Goal: Transaction & Acquisition: Purchase product/service

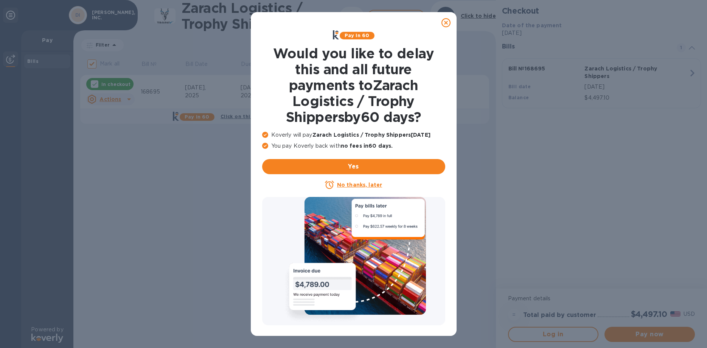
click at [349, 187] on u "No thanks, later" at bounding box center [359, 185] width 45 height 6
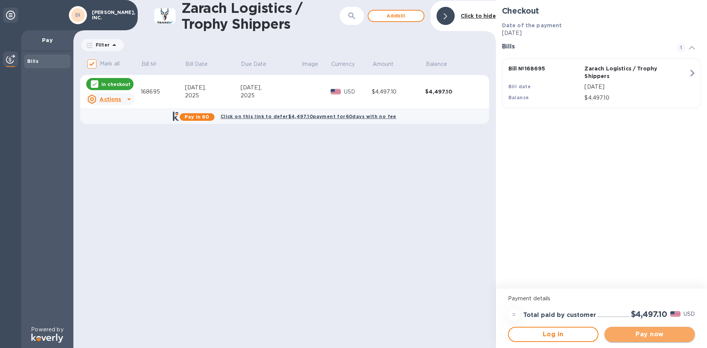
click at [643, 334] on span "Pay now" at bounding box center [649, 333] width 78 height 9
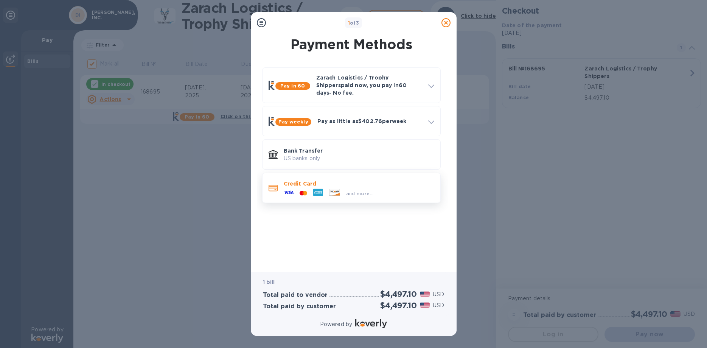
click at [285, 187] on icon at bounding box center [289, 192] width 10 height 10
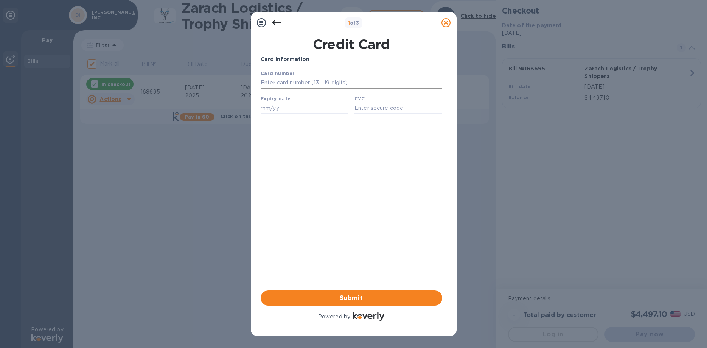
click at [277, 84] on input "text" at bounding box center [351, 82] width 182 height 11
click at [289, 83] on input "text" at bounding box center [351, 82] width 182 height 11
type input "[CREDIT_CARD_NUMBER]"
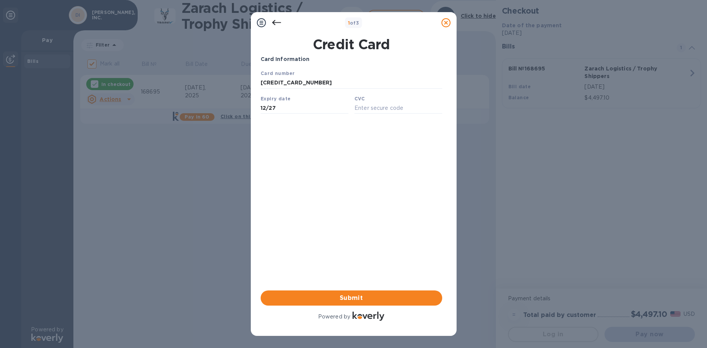
type input "12/27"
type input "746"
click at [339, 189] on div "Card Information Your browser does not support iframes Submit Powered by" at bounding box center [352, 188] width 182 height 267
click at [325, 188] on div "Card Information Your browser does not support iframes Submit Powered by" at bounding box center [352, 188] width 182 height 267
click at [323, 187] on div "Card Information Your browser does not support iframes Submit Powered by" at bounding box center [352, 188] width 182 height 267
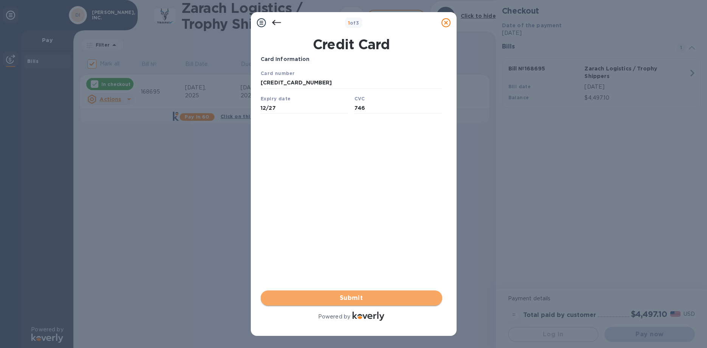
click at [349, 299] on span "Submit" at bounding box center [351, 297] width 169 height 9
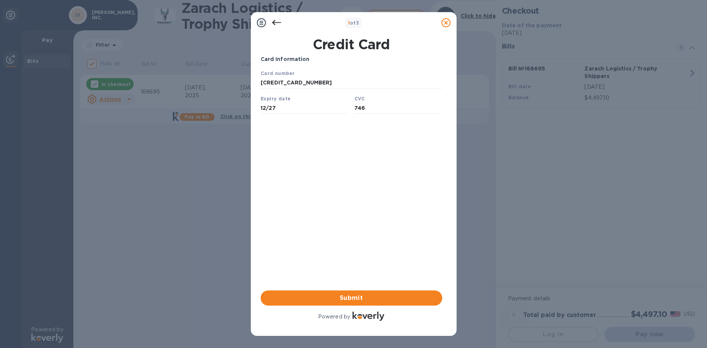
click at [366, 247] on div "Card Information Your browser does not support iframes Submit Powered by" at bounding box center [352, 188] width 182 height 267
click at [347, 297] on span "Submit" at bounding box center [351, 297] width 169 height 9
